Goal: Task Accomplishment & Management: Use online tool/utility

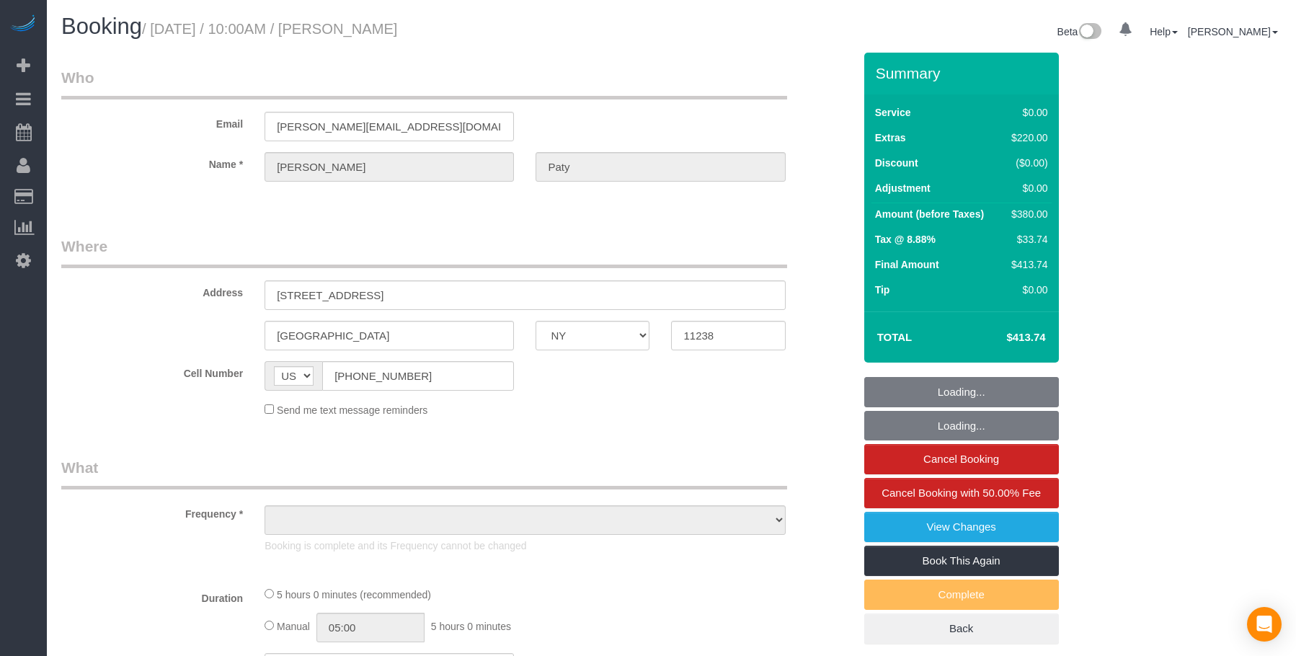
select select "NY"
drag, startPoint x: 0, startPoint y: 0, endPoint x: 133, endPoint y: 128, distance: 185.0
click at [133, 128] on span "Scheduler" at bounding box center [137, 131] width 180 height 33
select select "string:stripe-pm_1PtyvG4VGloSiKo7BLZDAN62"
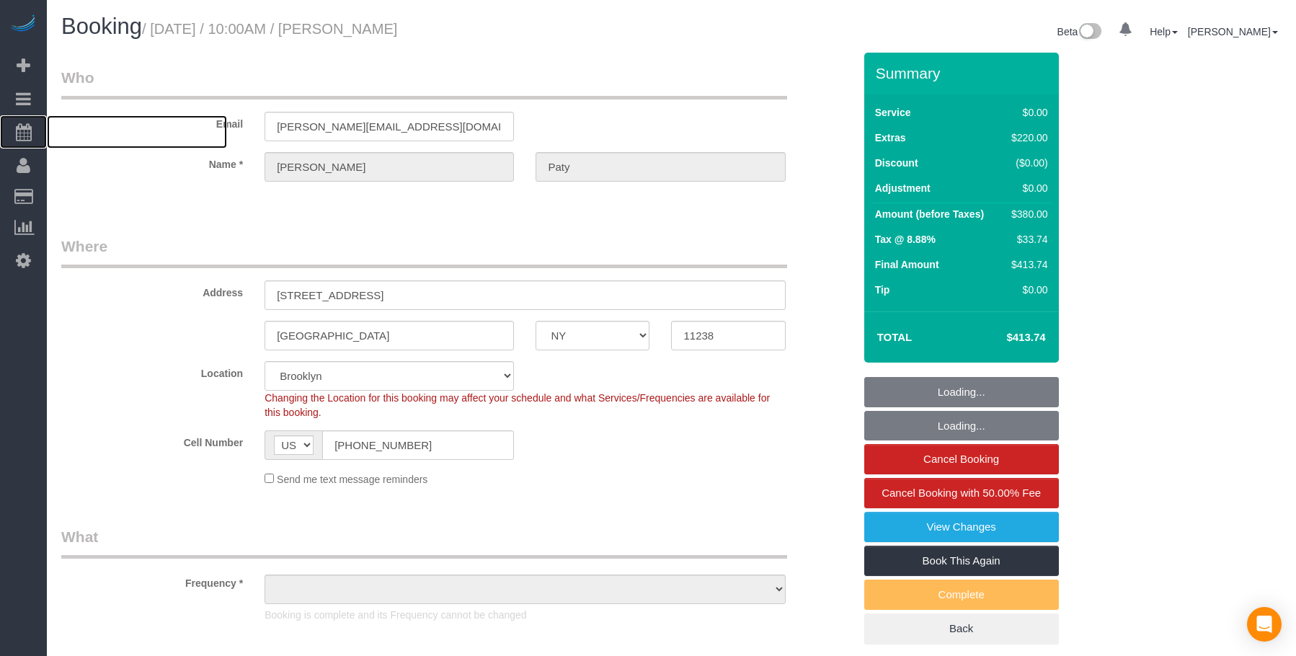
select select "object:838"
select select "spot1"
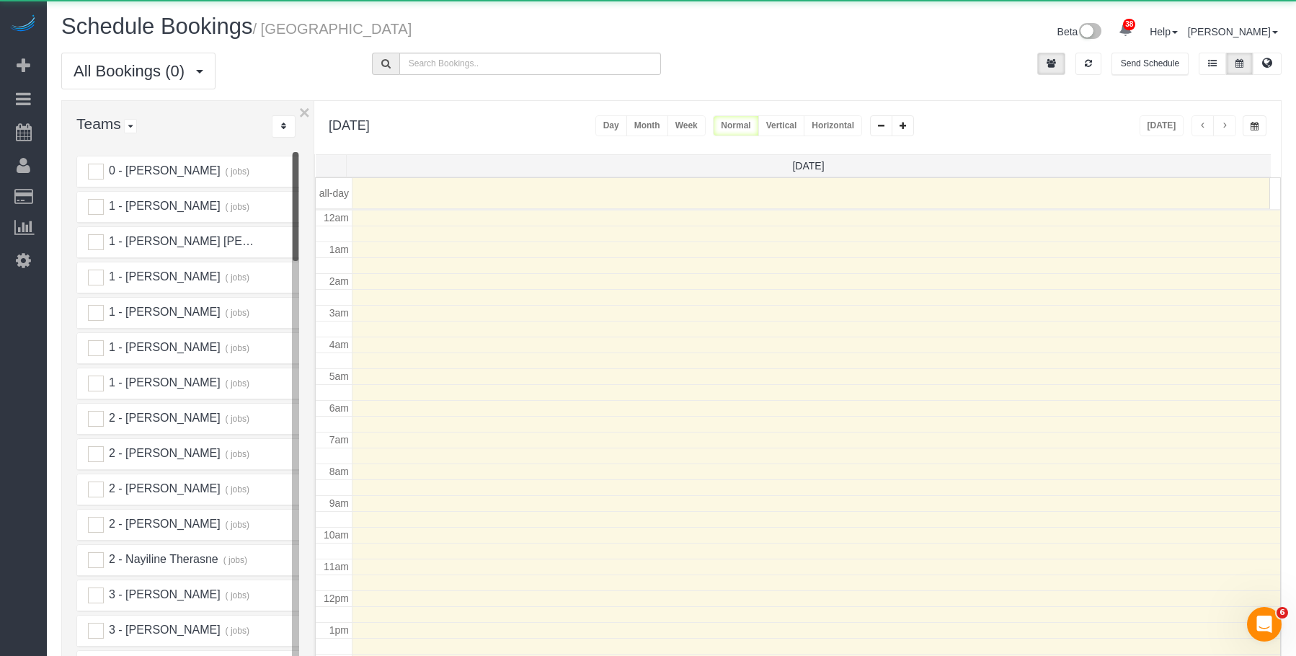
scroll to position [191, 0]
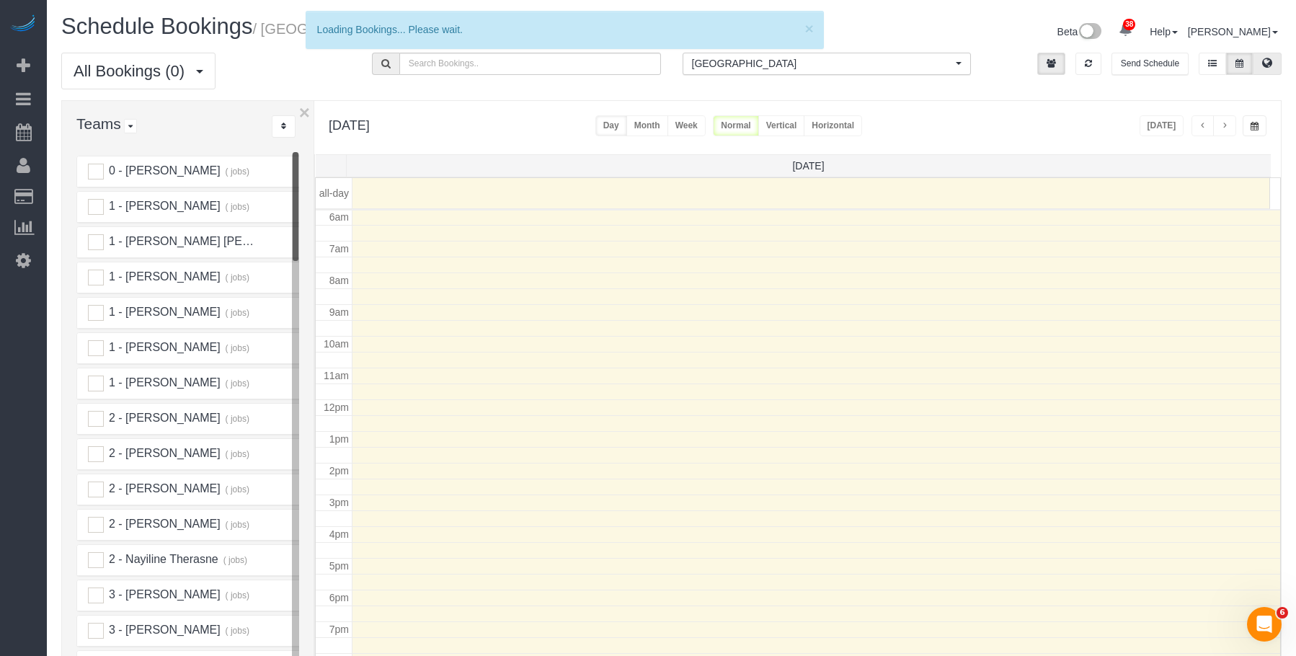
click at [1270, 66] on icon at bounding box center [1267, 62] width 10 height 9
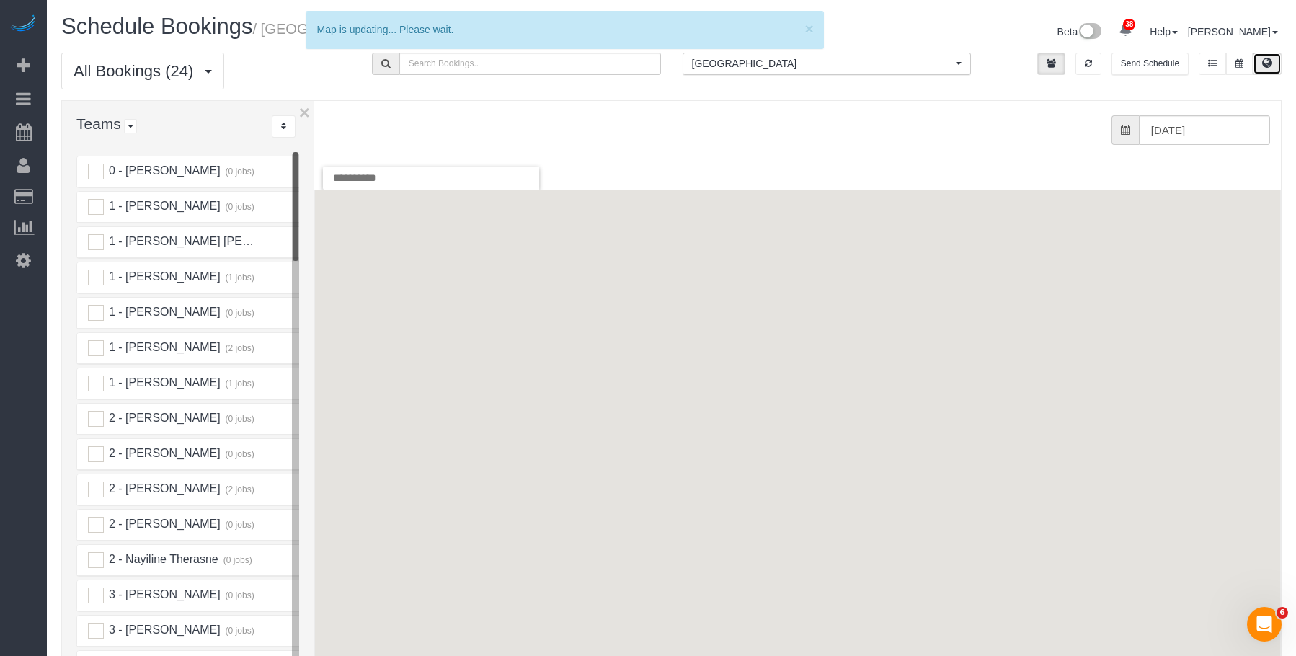
click at [773, 69] on span "[GEOGRAPHIC_DATA]" at bounding box center [822, 63] width 261 height 14
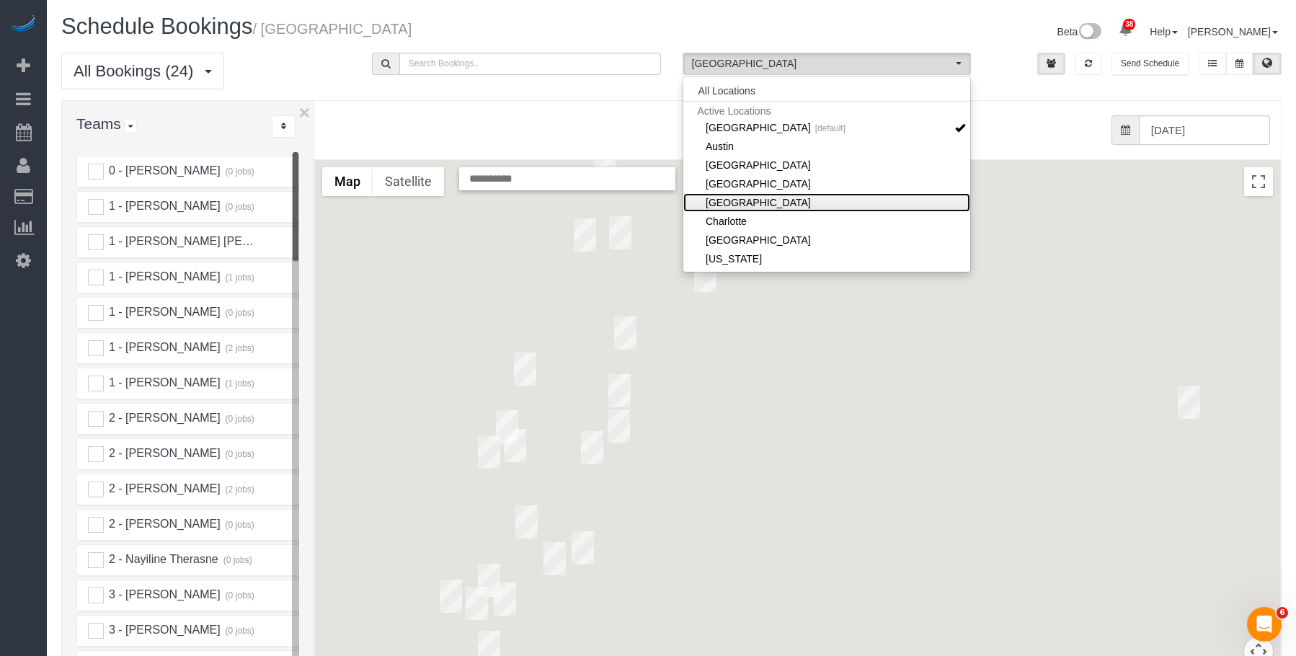
click at [749, 203] on link "[GEOGRAPHIC_DATA]" at bounding box center [827, 202] width 288 height 19
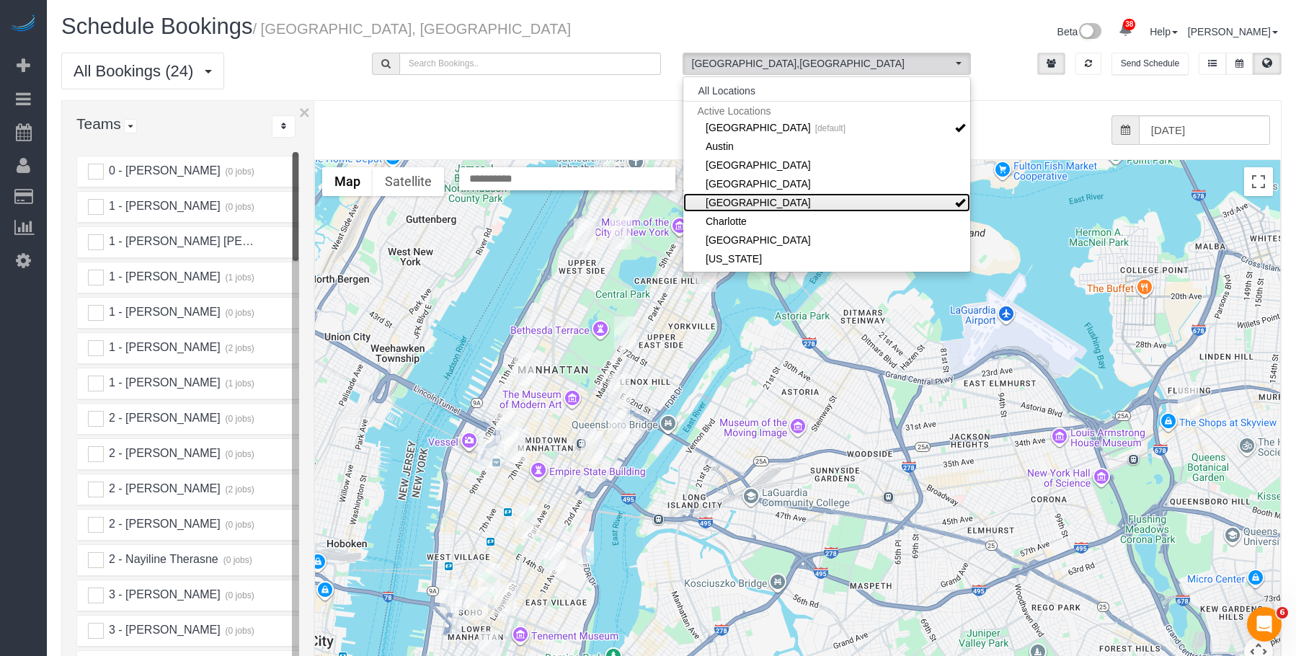
scroll to position [72, 0]
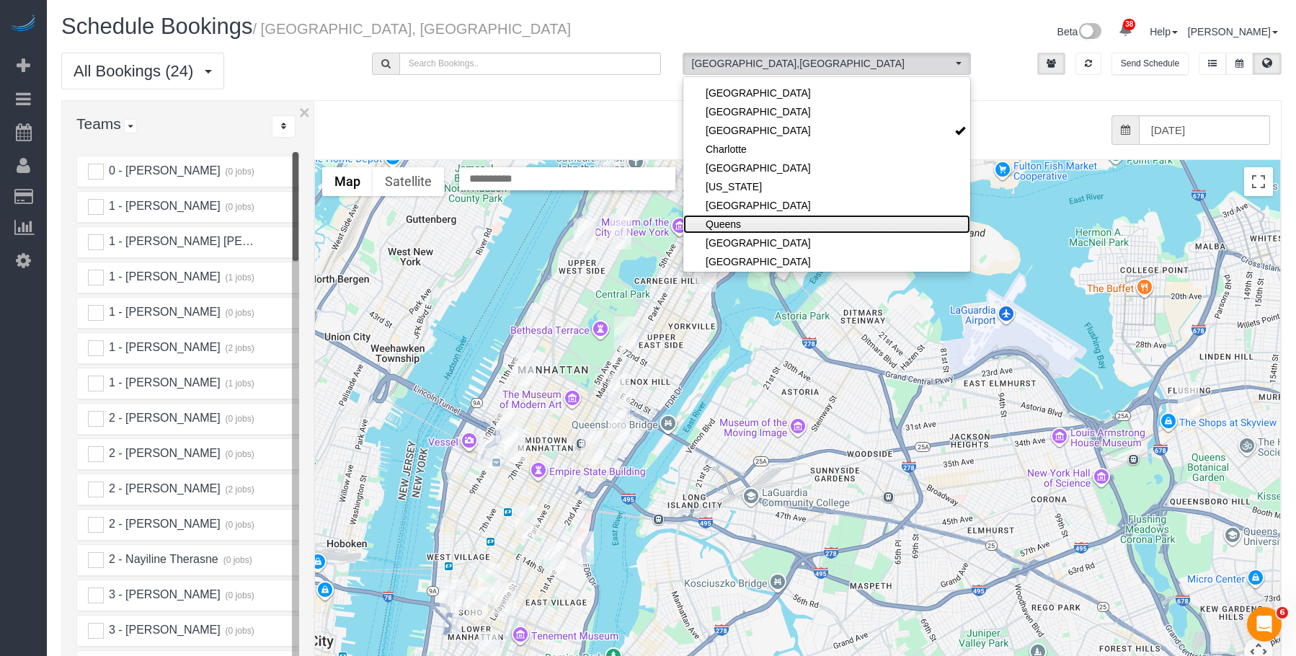
click at [742, 222] on link "Queens" at bounding box center [827, 224] width 288 height 19
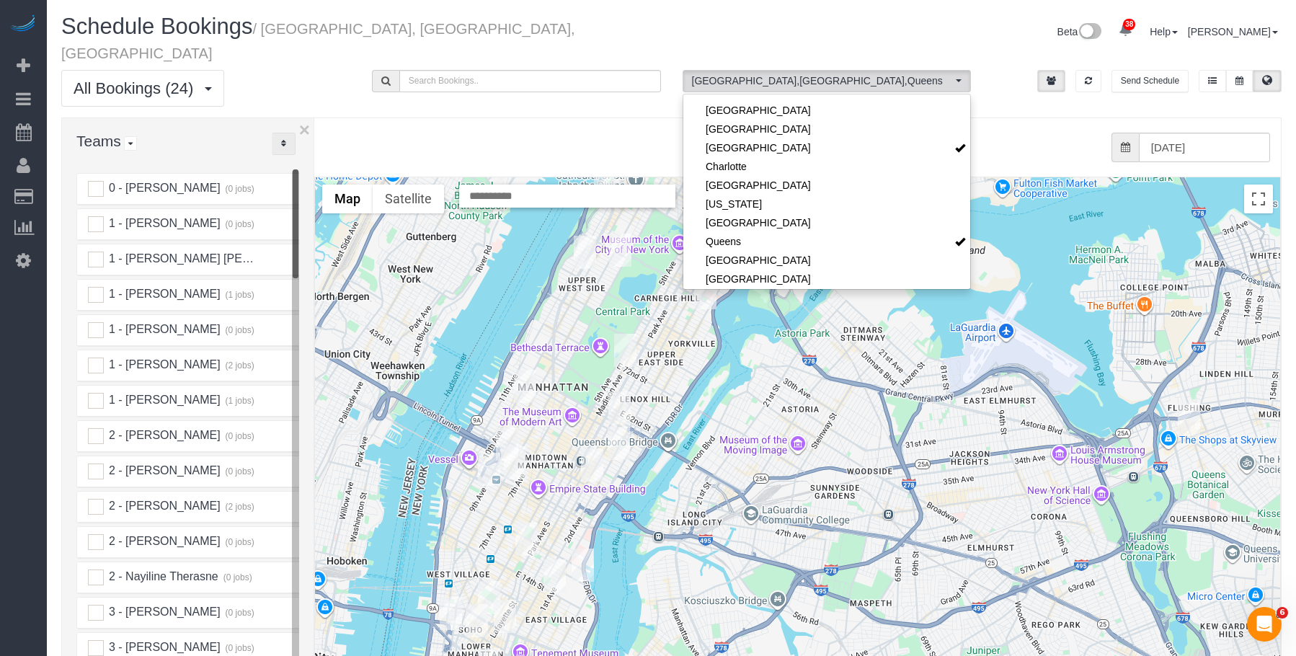
click at [285, 139] on icon "..." at bounding box center [283, 143] width 5 height 9
click at [308, 179] on link "A-Z" at bounding box center [329, 188] width 114 height 19
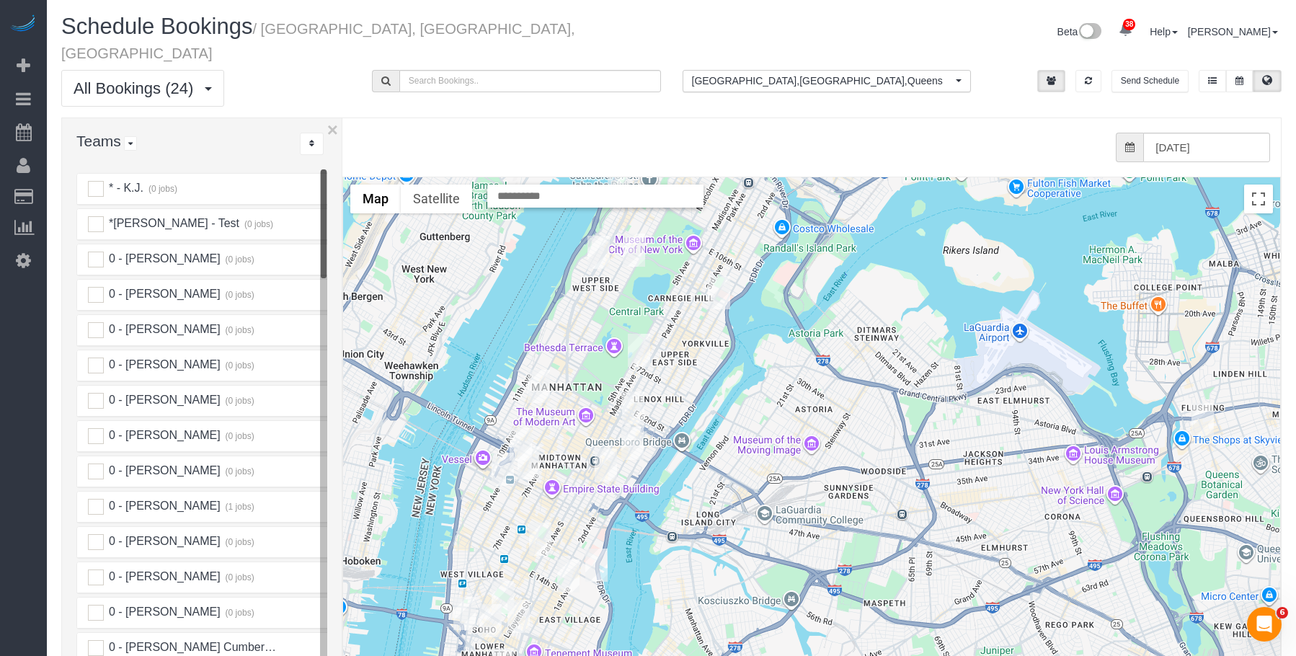
drag, startPoint x: 316, startPoint y: 162, endPoint x: 349, endPoint y: 162, distance: 32.4
click at [349, 162] on div "× Teams All Teams All Active Teams Active Teams For Location(s) Rating A-Z * - …" at bounding box center [671, 442] width 1220 height 650
